Goal: Find contact information: Find contact information

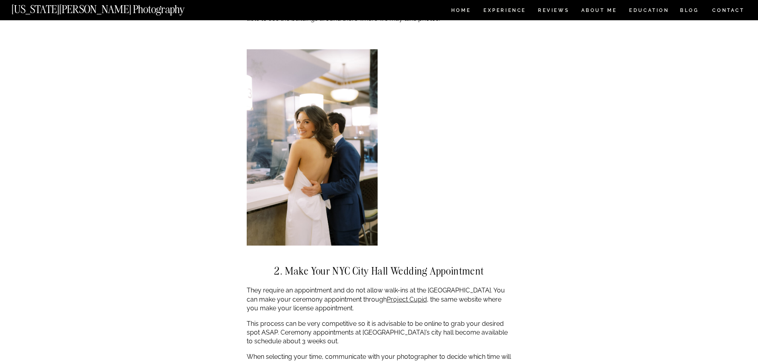
scroll to position [1114, 0]
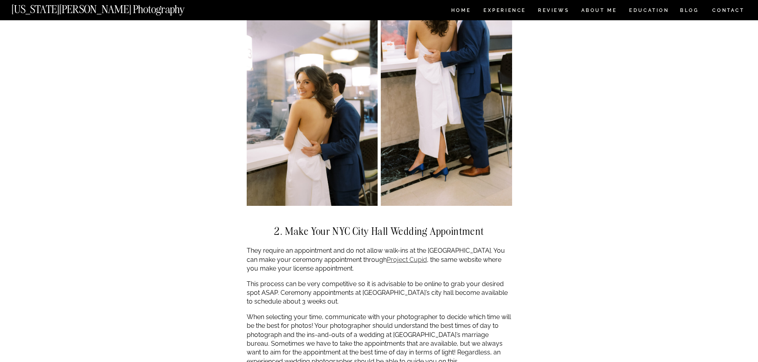
click at [387, 256] on link "Project Cupid" at bounding box center [407, 260] width 40 height 8
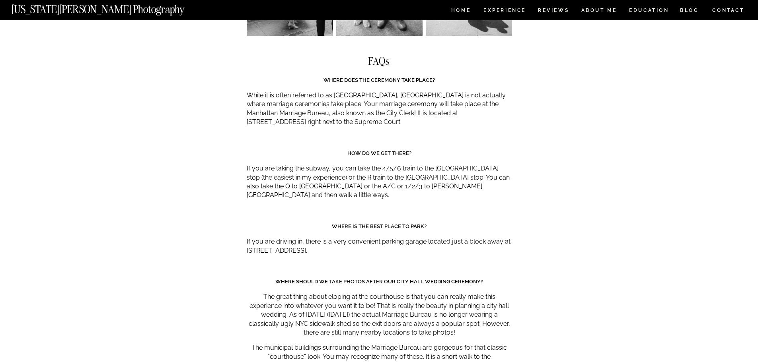
scroll to position [3501, 0]
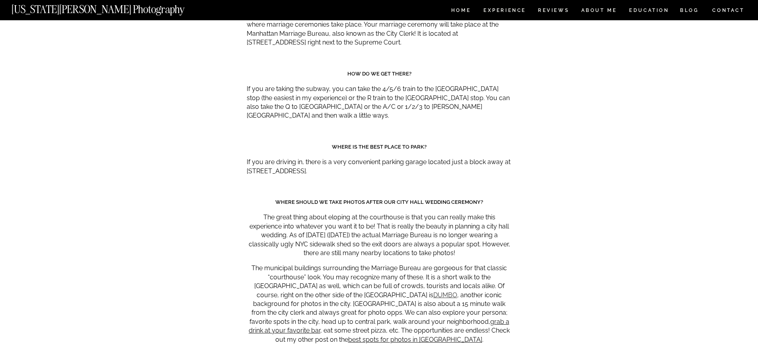
click at [433, 292] on link "DUMBO" at bounding box center [445, 296] width 24 height 8
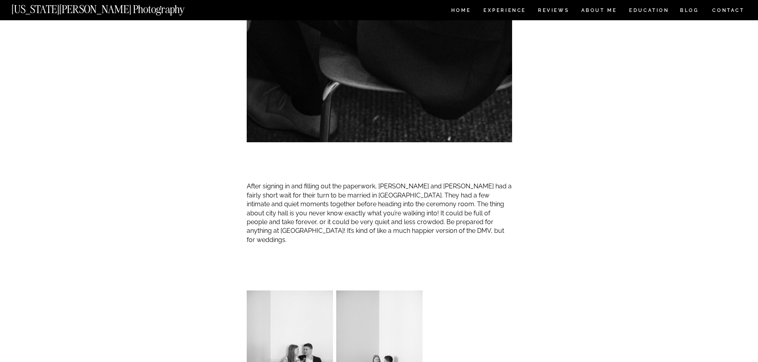
scroll to position [915, 0]
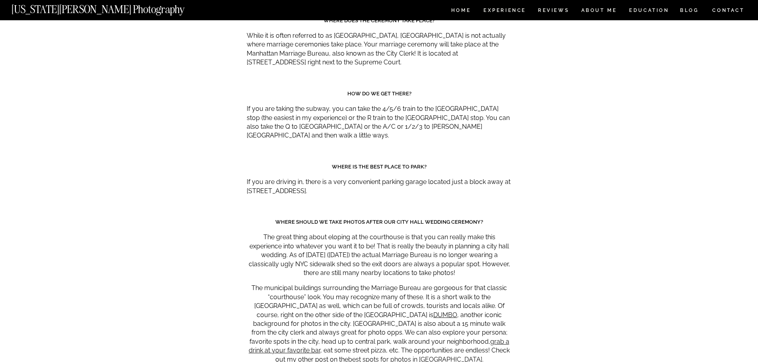
scroll to position [3420, 0]
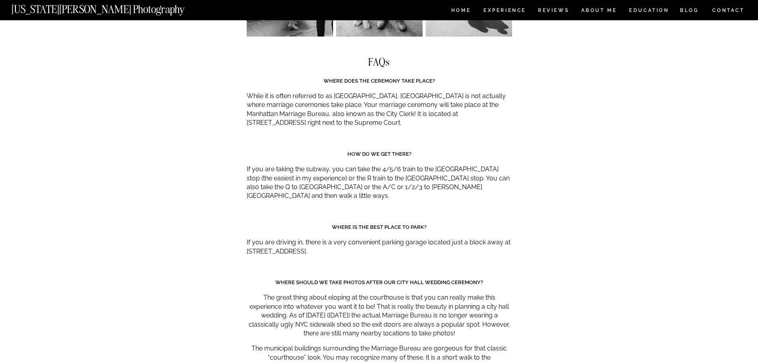
click at [734, 6] on nav "CONTACT" at bounding box center [728, 10] width 33 height 9
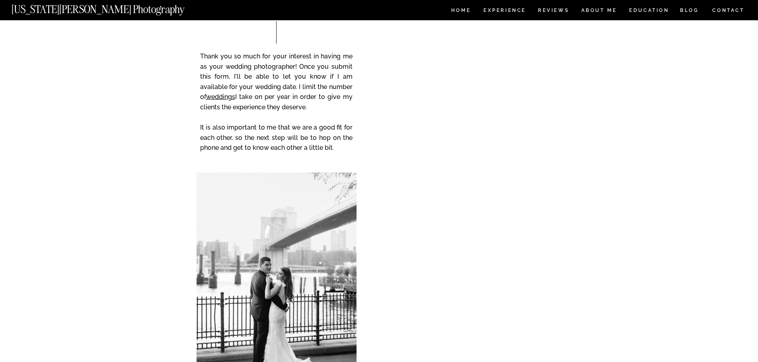
scroll to position [119, 0]
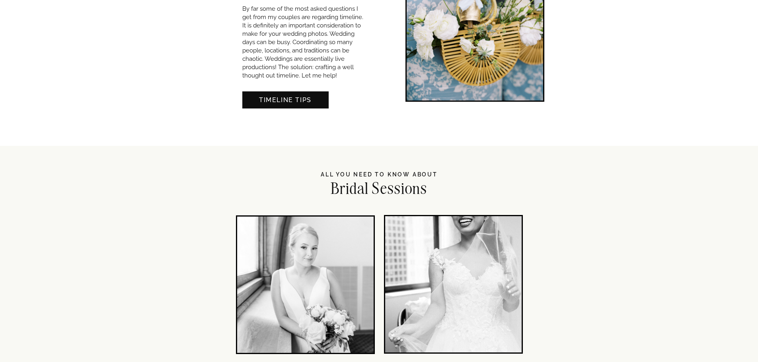
scroll to position [1313, 0]
